Goal: Task Accomplishment & Management: Manage account settings

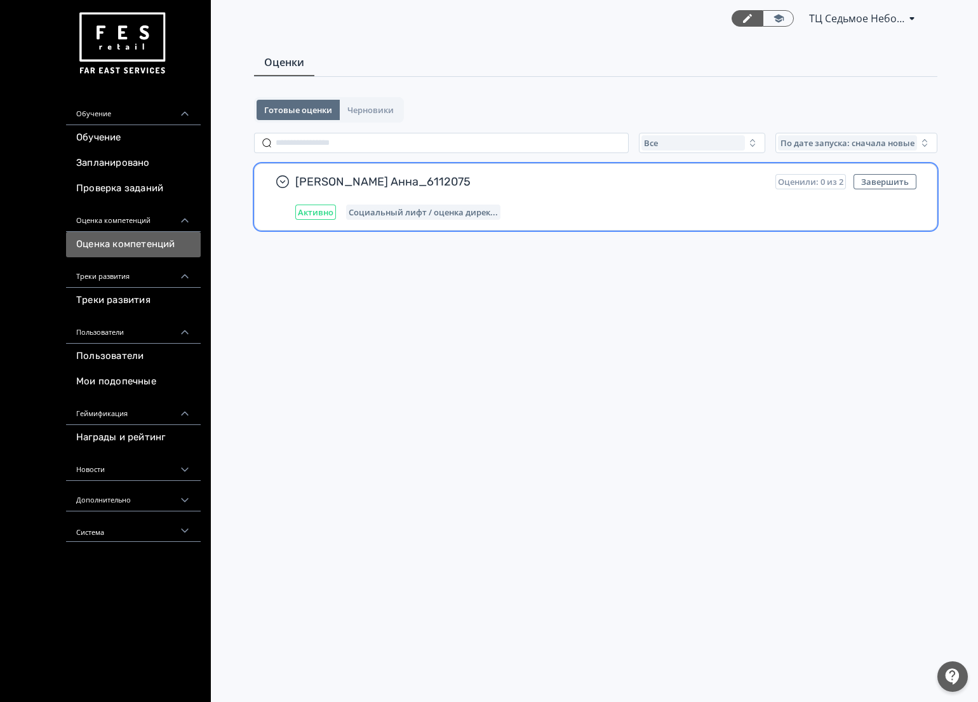
click at [561, 201] on div "[PERSON_NAME] Анна_6112075 Оценили: 0 из 2 Завершить Активно Социальный лифт / …" at bounding box center [605, 197] width 621 height 46
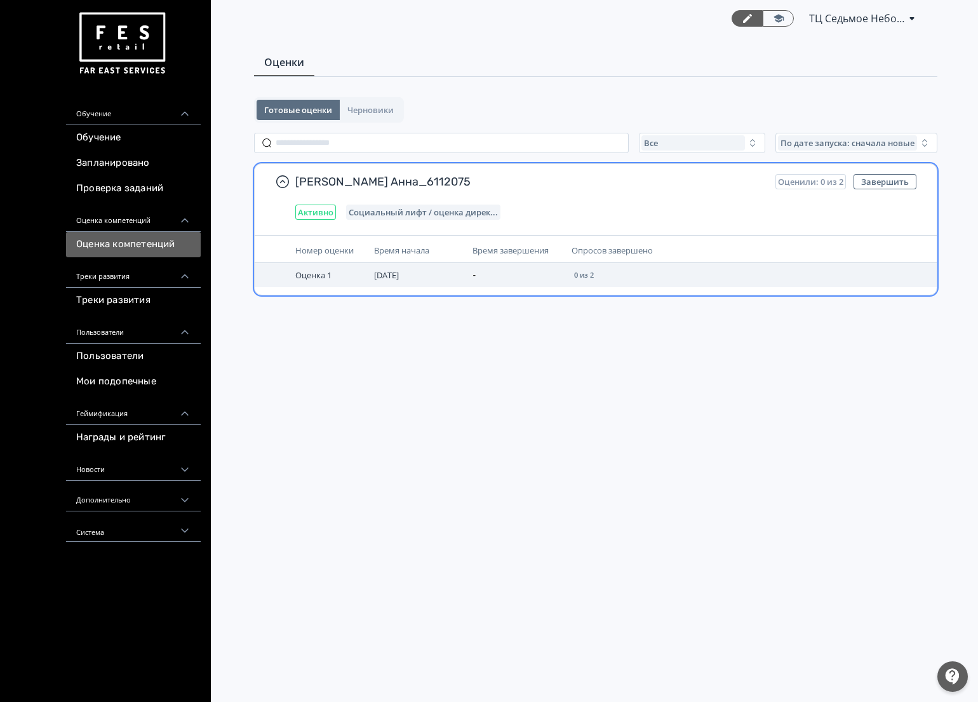
click at [537, 281] on td "-" at bounding box center [516, 275] width 98 height 24
click at [541, 274] on td "-" at bounding box center [516, 275] width 98 height 24
click at [613, 268] on td "0 из 2" at bounding box center [681, 275] width 230 height 24
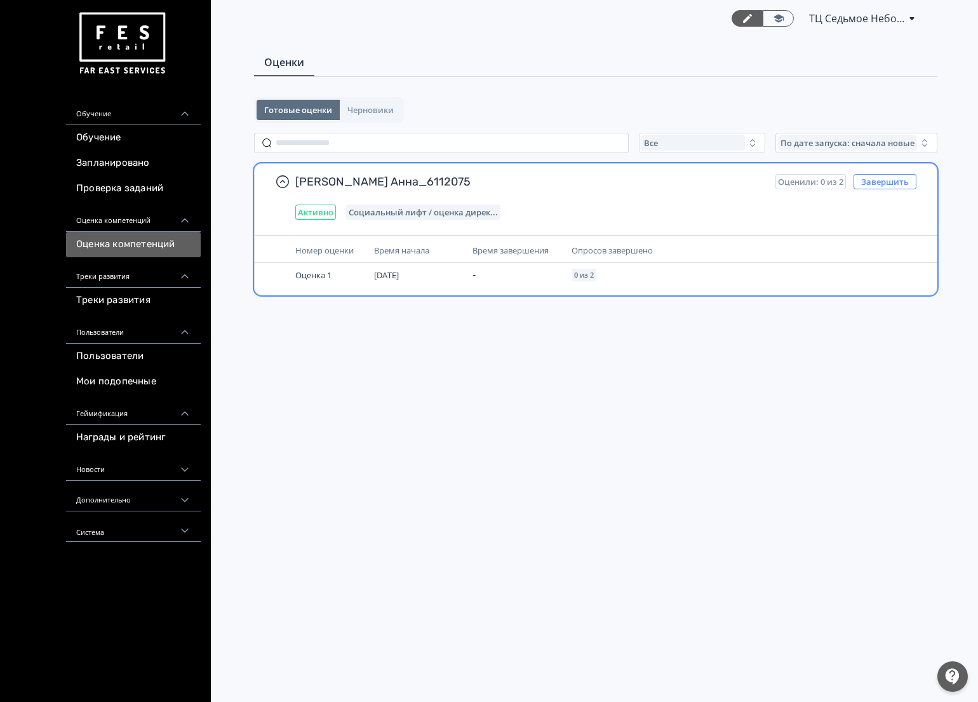
click at [886, 180] on button "Завершить" at bounding box center [884, 181] width 63 height 15
click at [313, 207] on span "Активно" at bounding box center [316, 212] width 36 height 10
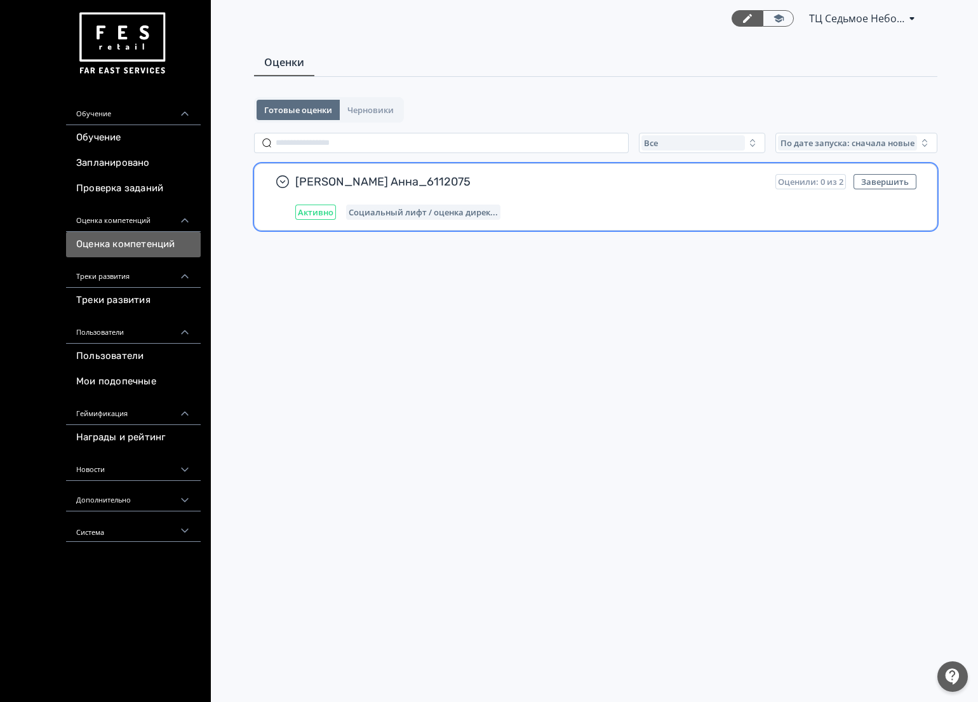
click at [331, 211] on span "Активно" at bounding box center [316, 212] width 36 height 10
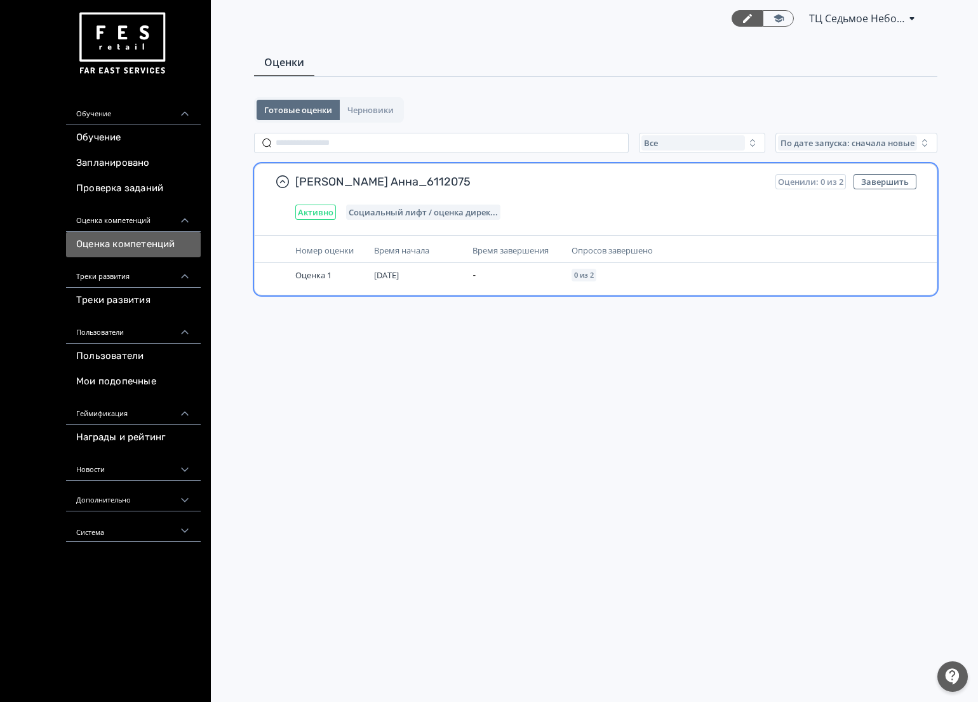
click at [557, 276] on td "-" at bounding box center [516, 275] width 98 height 24
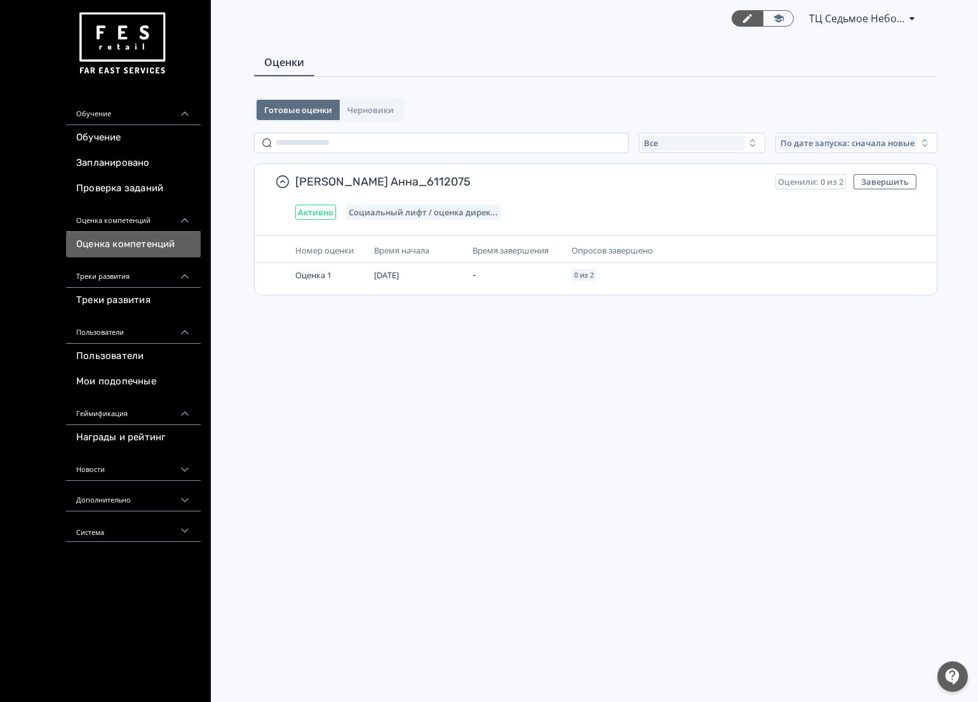
click at [894, 17] on span "ТЦ Седьмое Небо [GEOGRAPHIC_DATA] 6112075" at bounding box center [856, 18] width 95 height 15
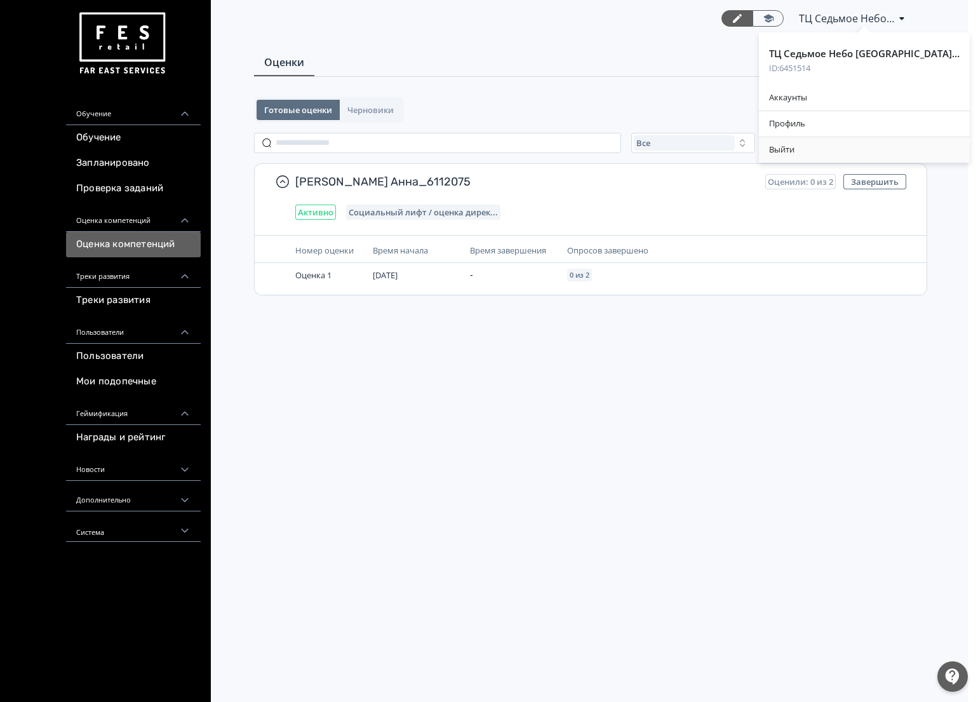
click at [795, 147] on div "Выйти" at bounding box center [864, 149] width 211 height 25
